Goal: Information Seeking & Learning: Learn about a topic

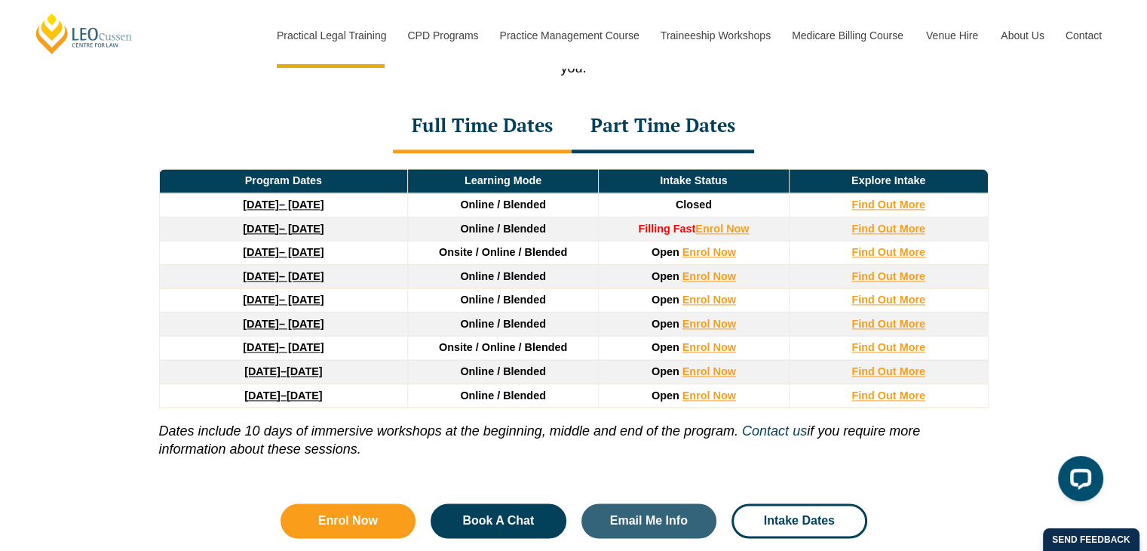
click at [688, 135] on div "Part Time Dates" at bounding box center [663, 126] width 183 height 53
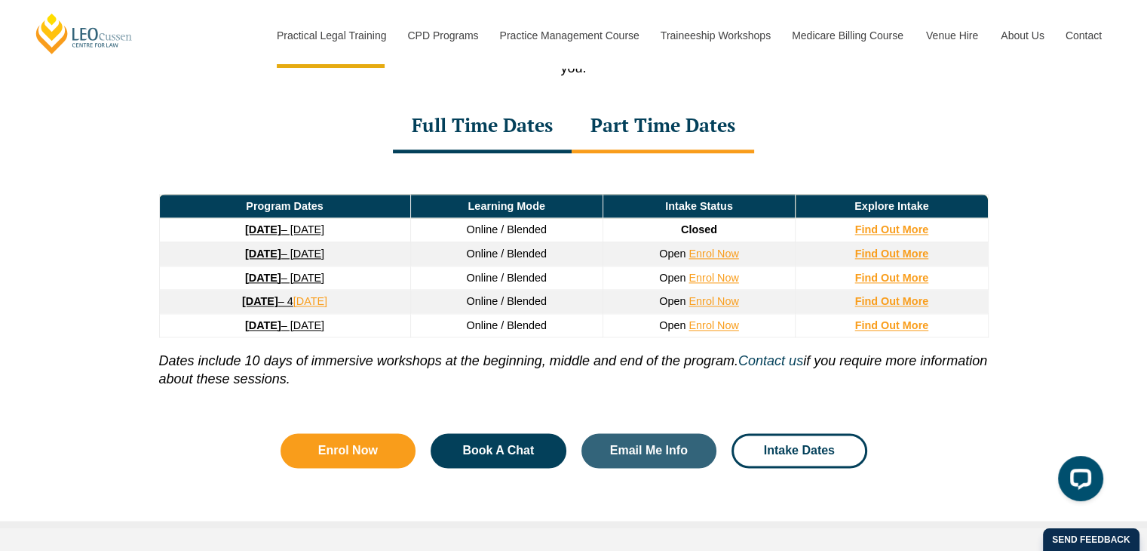
click at [324, 233] on link "8 September 2025 – 17 April 2026" at bounding box center [284, 229] width 79 height 12
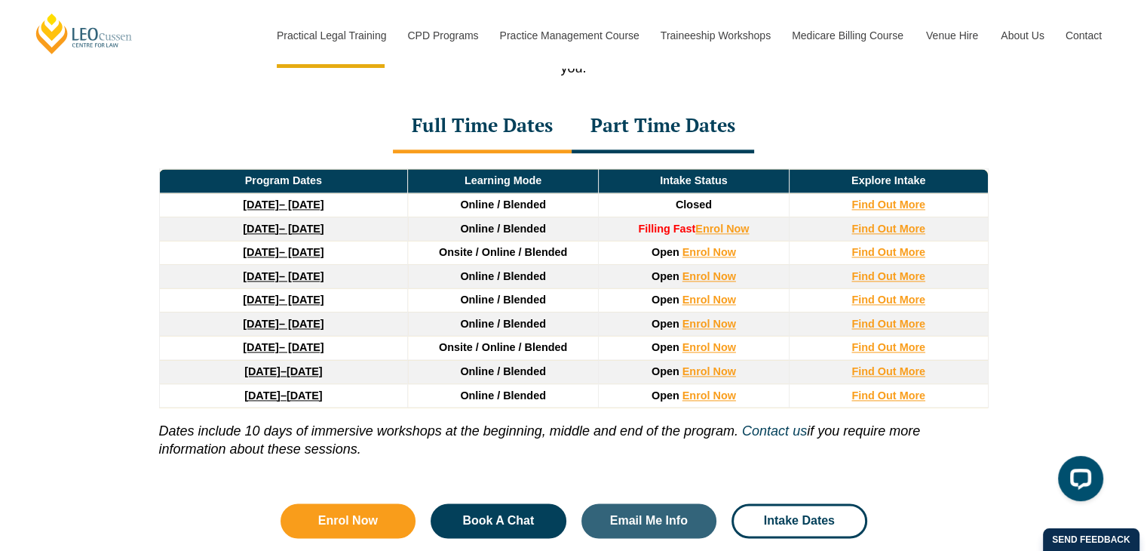
click at [324, 229] on link "8 December 2025 – 8 May 2026" at bounding box center [283, 228] width 81 height 12
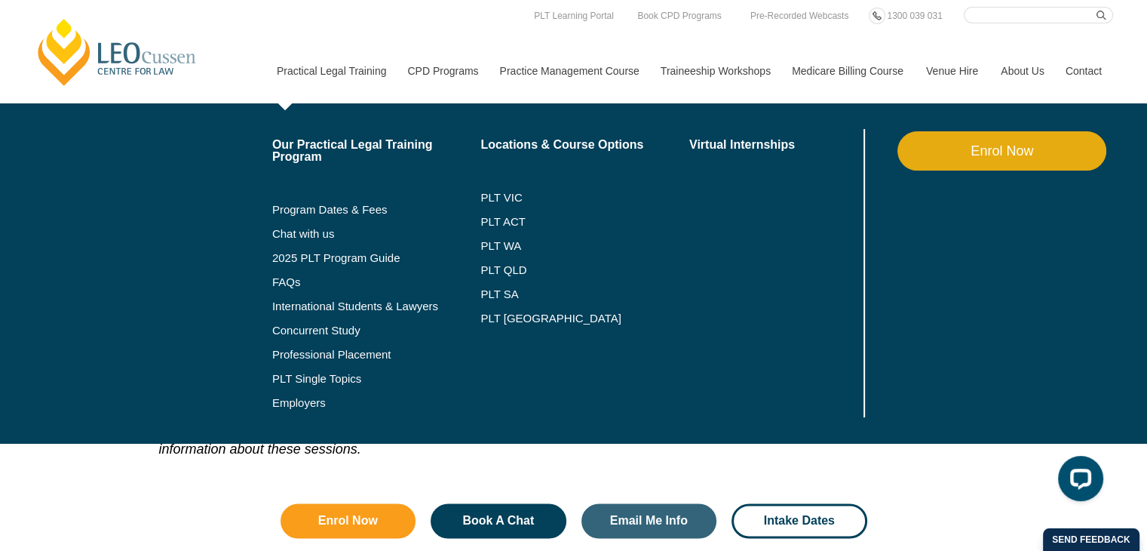
click at [362, 46] on link "Practical Legal Training" at bounding box center [330, 70] width 131 height 65
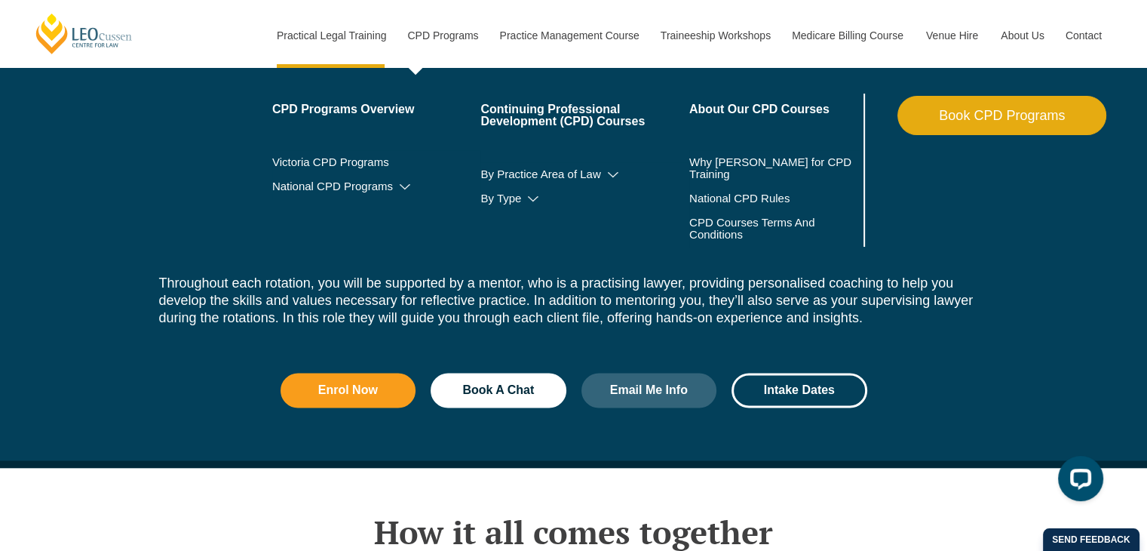
scroll to position [2102, 0]
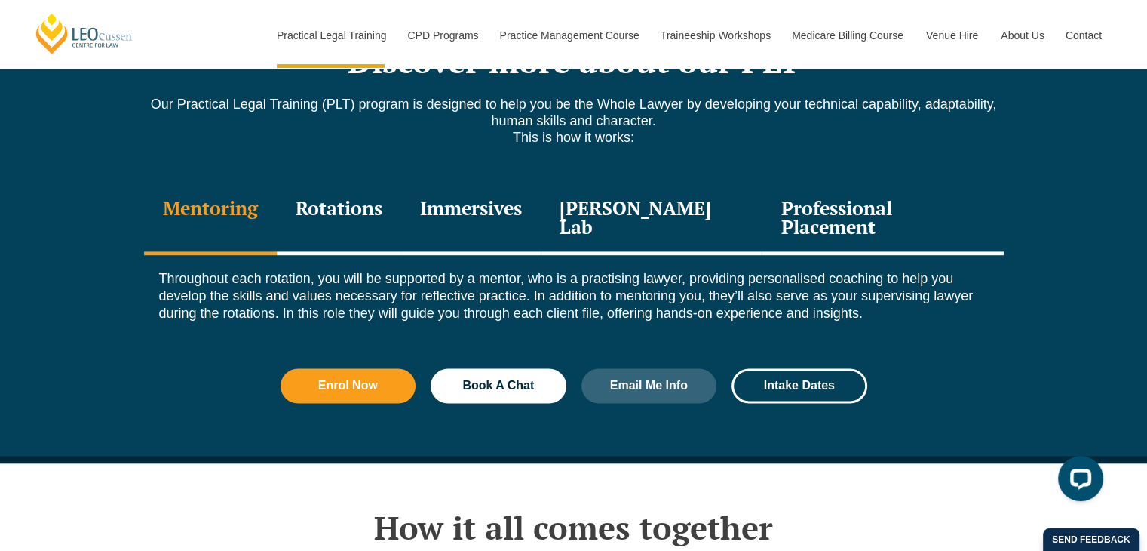
click at [493, 183] on div "Immersives" at bounding box center [471, 219] width 140 height 72
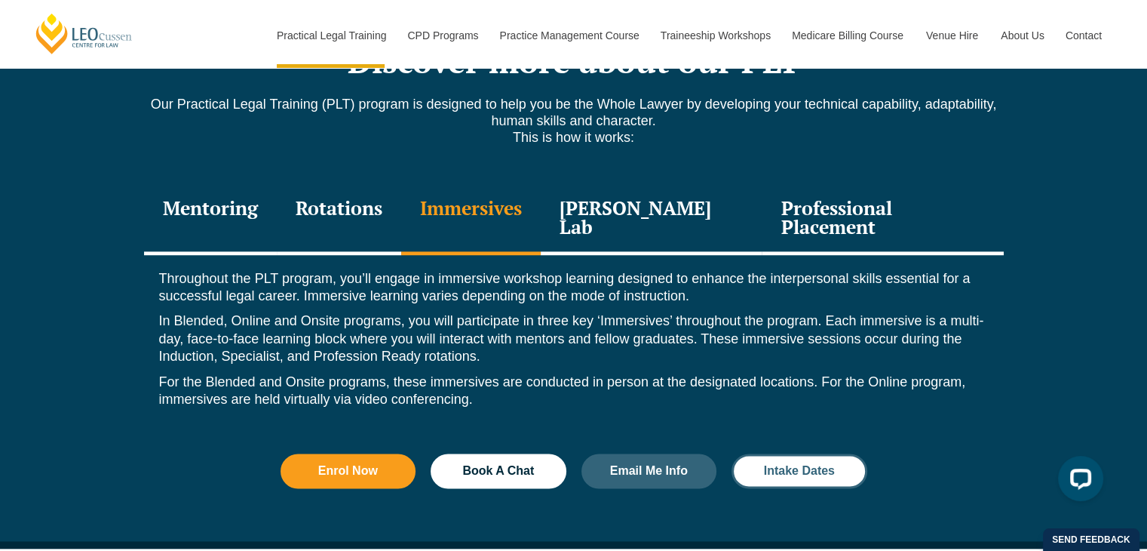
click at [821, 465] on span "Intake Dates" at bounding box center [799, 471] width 71 height 12
